Goal: Complete application form

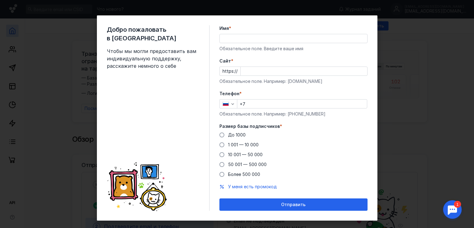
click at [228, 40] on input "Имя *" at bounding box center [294, 38] width 148 height 9
click at [222, 40] on input "Имя *" at bounding box center [294, 38] width 148 height 9
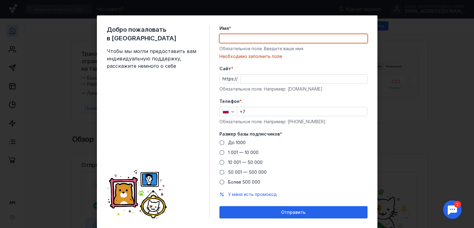
paste input "[DOMAIN_NAME]"
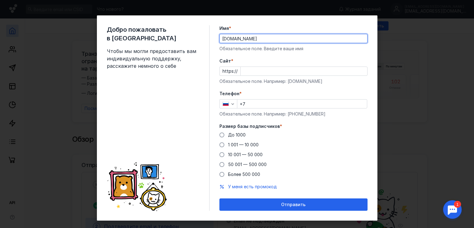
type input "[DOMAIN_NAME]"
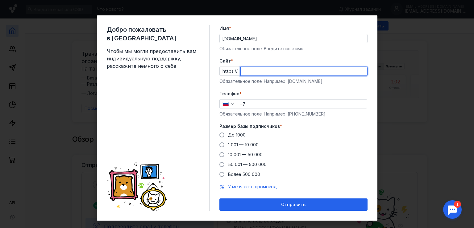
click at [241, 70] on input "Cайт *" at bounding box center [304, 71] width 127 height 9
paste input "[DOMAIN_NAME]"
type input "[DOMAIN_NAME]"
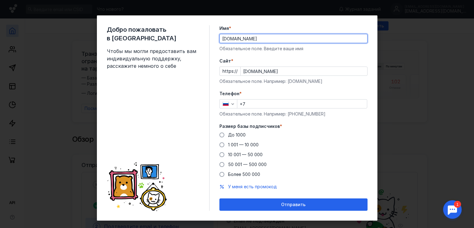
drag, startPoint x: 249, startPoint y: 40, endPoint x: 204, endPoint y: 40, distance: 45.1
click at [204, 40] on div "Добро пожаловать в Sendsay Чтобы мы могли предоставить вам индивидуальную подде…" at bounding box center [237, 118] width 281 height 206
paste input "Дистанционное обучение и курсы для профессиональных психологов"
type input "Дистанционное обучение и курсы для профессиональных психологов"
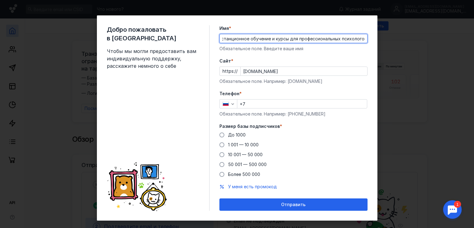
scroll to position [0, 0]
click at [249, 103] on input "+7" at bounding box center [302, 104] width 130 height 9
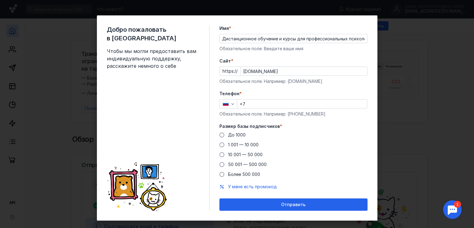
click at [117, 89] on div "Добро пожаловать в Sendsay Чтобы мы могли предоставить вам индивидуальную подде…" at bounding box center [158, 118] width 103 height 186
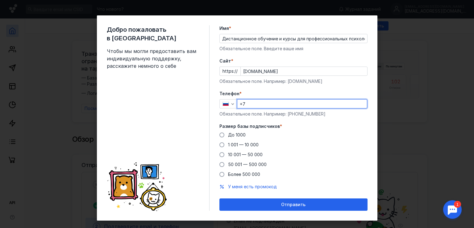
paste input "[PHONE_NUMBER]"
click at [246, 104] on input "[PHONE_NUMBER]" at bounding box center [302, 104] width 130 height 9
type input "[PHONE_NUMBER]"
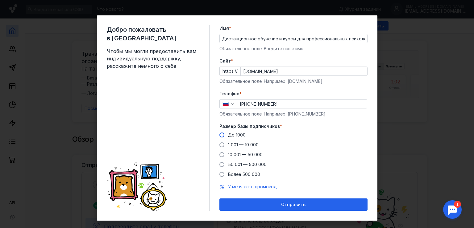
click at [219, 134] on span at bounding box center [221, 135] width 5 height 5
click at [0, 0] on input "До 1000" at bounding box center [0, 0] width 0 height 0
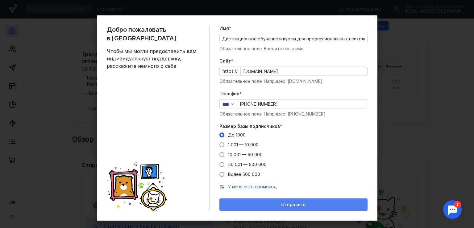
click at [284, 203] on span "Отправить" at bounding box center [293, 205] width 24 height 5
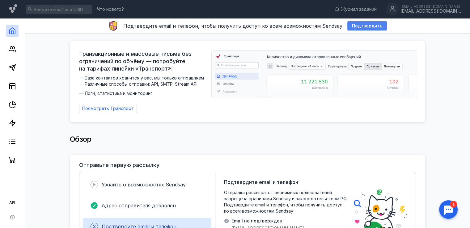
click at [365, 26] on span "Подтвердить" at bounding box center [367, 25] width 30 height 5
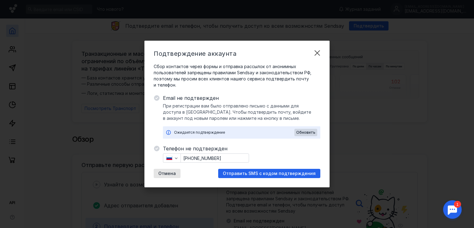
click at [154, 117] on div at bounding box center [157, 117] width 6 height 44
